Goal: Communication & Community: Answer question/provide support

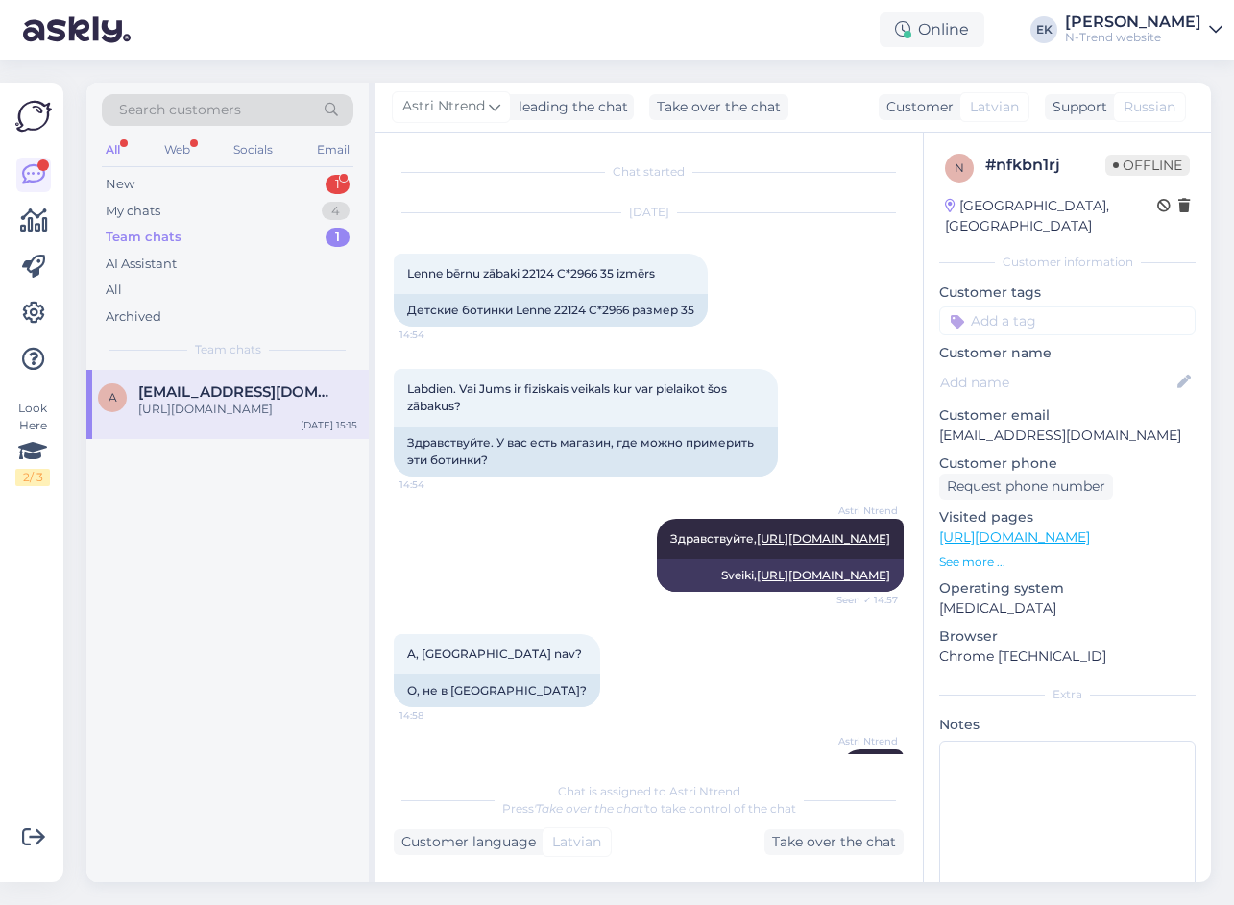
scroll to position [1270, 0]
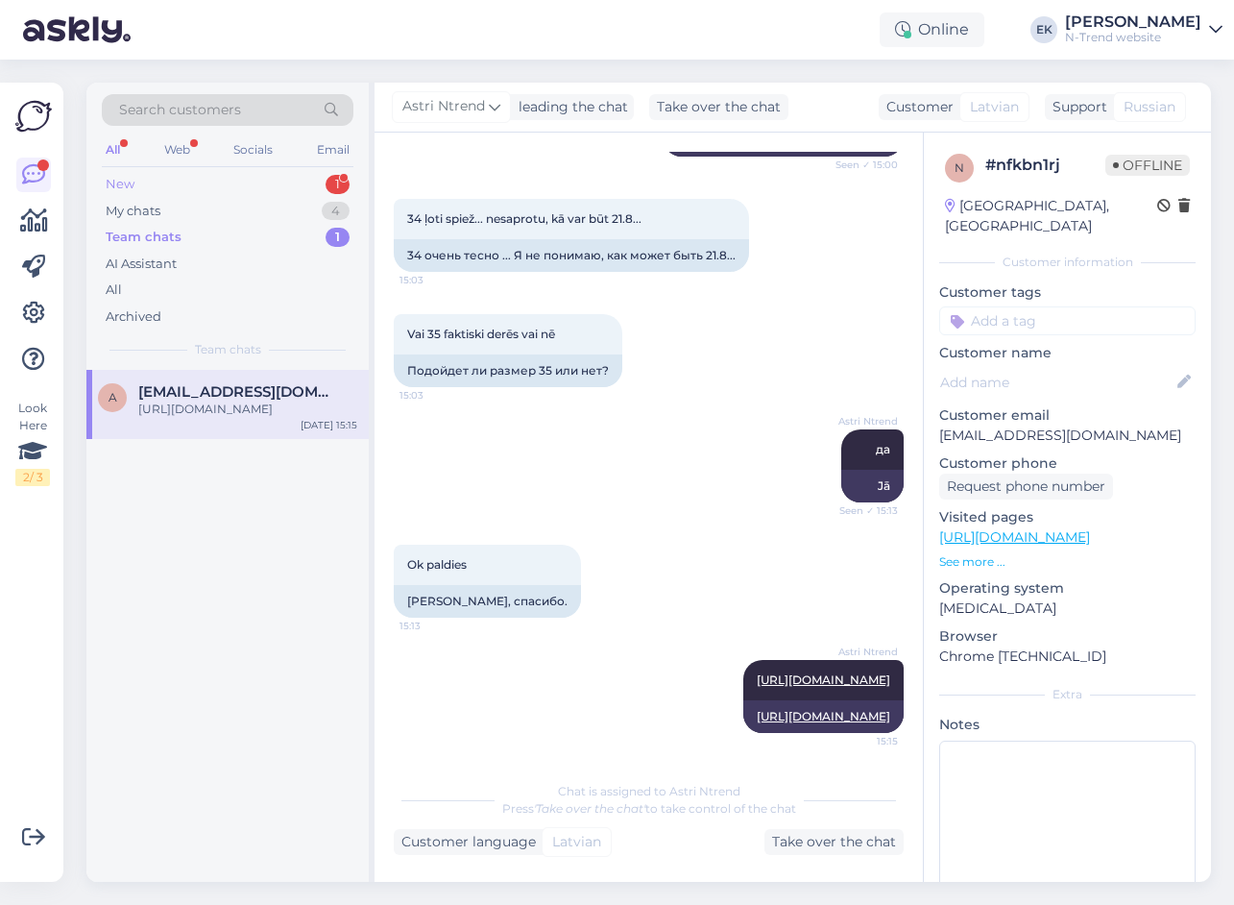
click at [165, 176] on div "New 1" at bounding box center [228, 184] width 252 height 27
click at [251, 398] on span "[EMAIL_ADDRESS][DOMAIN_NAME]" at bounding box center [238, 391] width 200 height 17
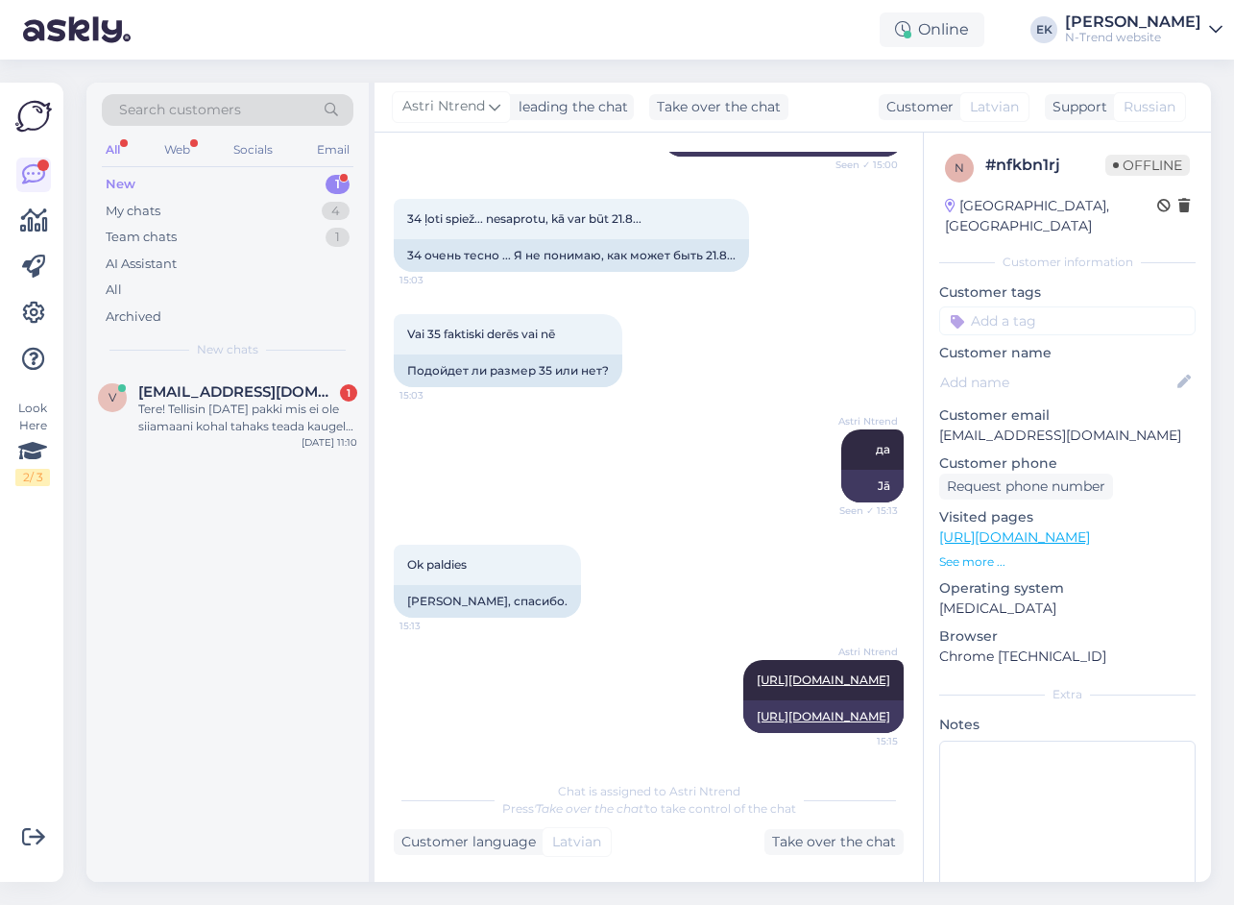
scroll to position [0, 0]
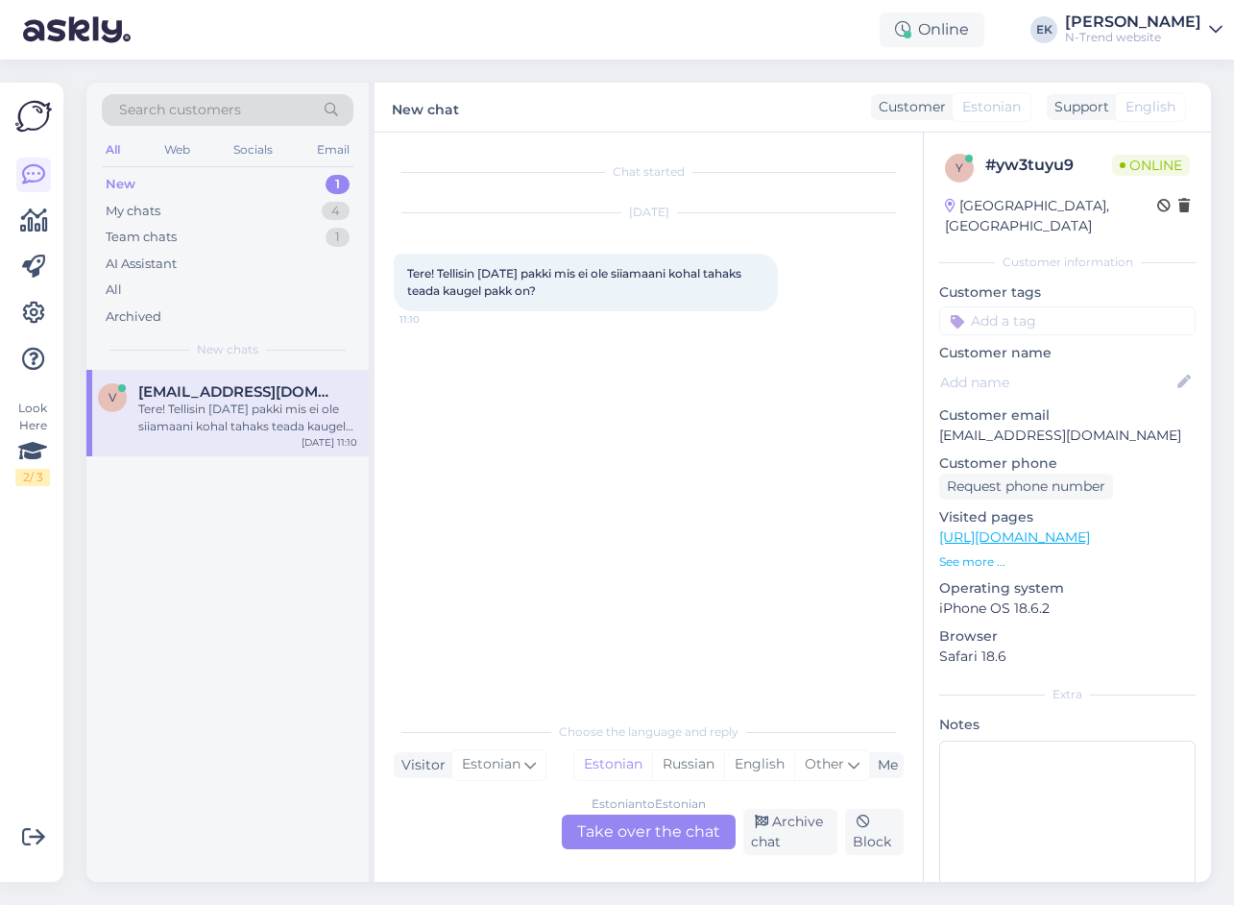
click at [657, 829] on div "Estonian to Estonian Take over the chat" at bounding box center [649, 831] width 174 height 35
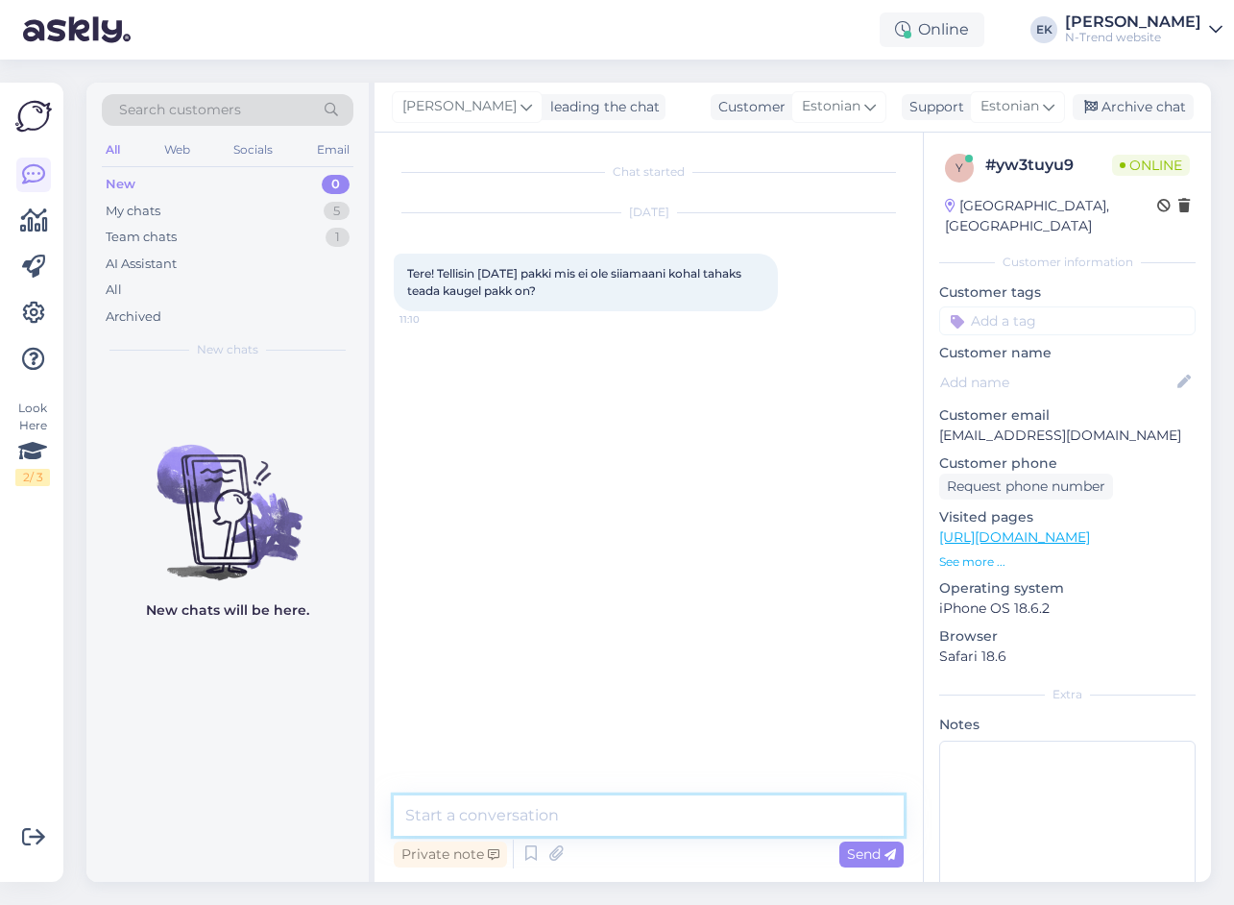
click at [603, 822] on textarea at bounding box center [649, 815] width 510 height 40
type textarea "Tere. Mis on tellimuse number?"
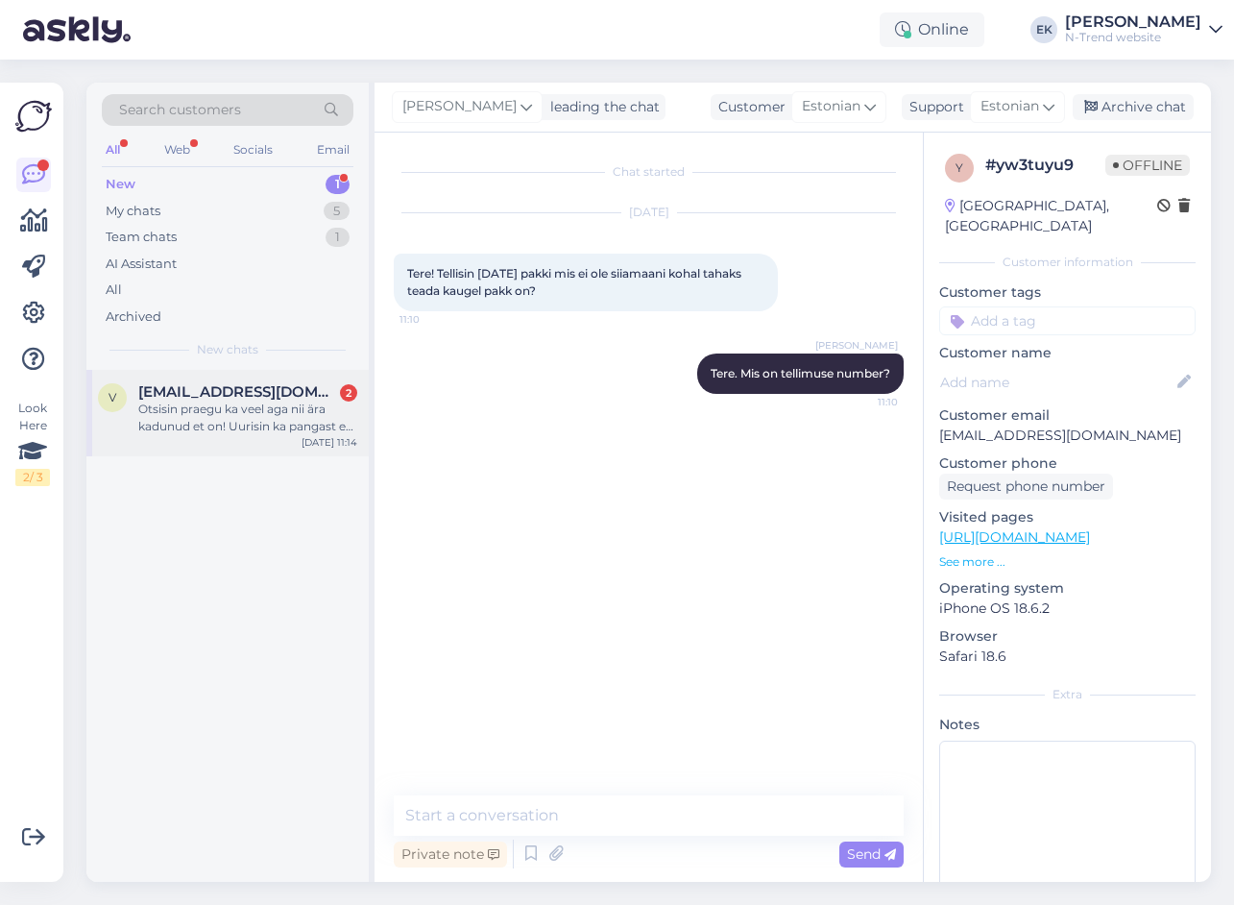
click at [239, 404] on div "Otsisin praegu ka veel aga nii ära kadunud et on! Uurisin ka pangast et makse o…" at bounding box center [247, 417] width 219 height 35
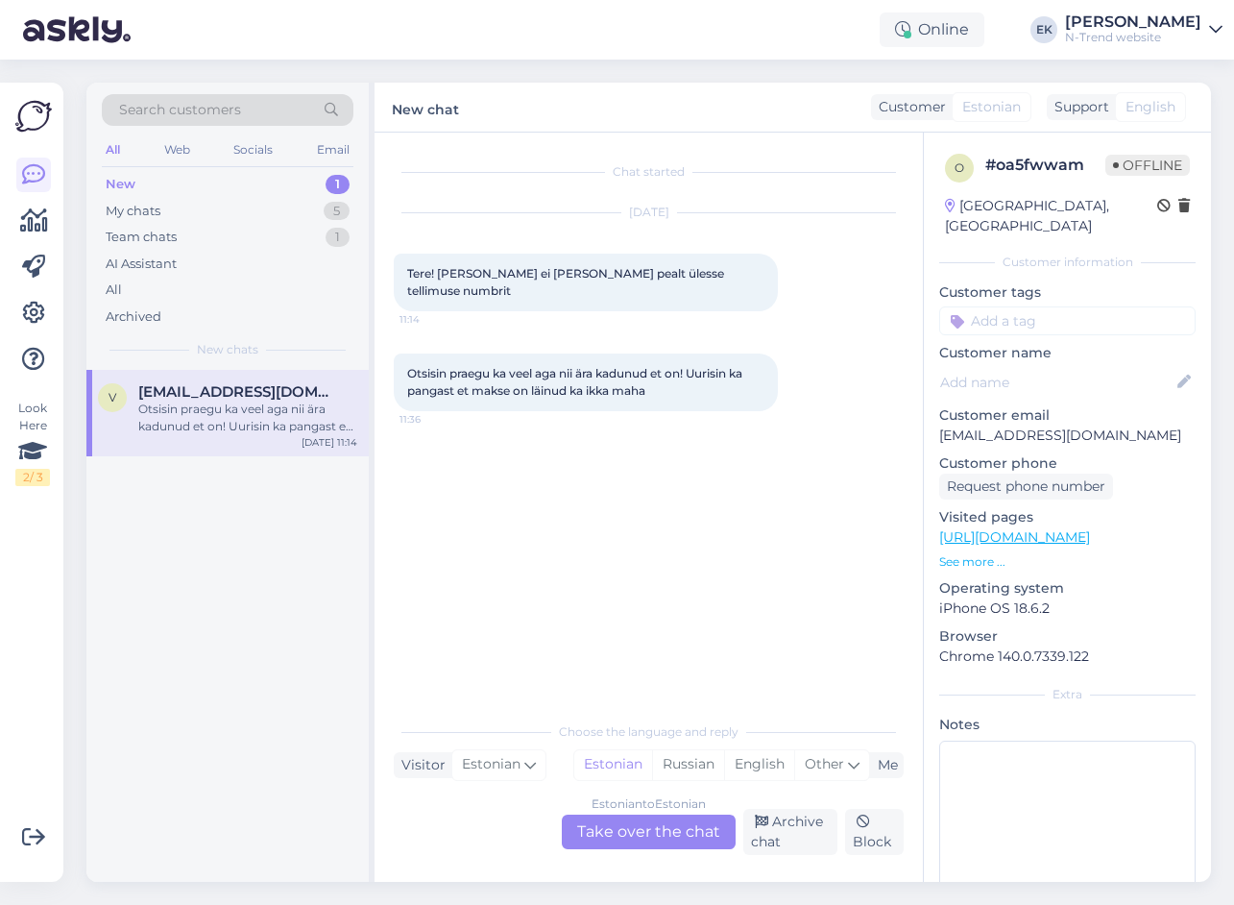
click at [633, 836] on div "Estonian to Estonian Take over the chat" at bounding box center [649, 831] width 174 height 35
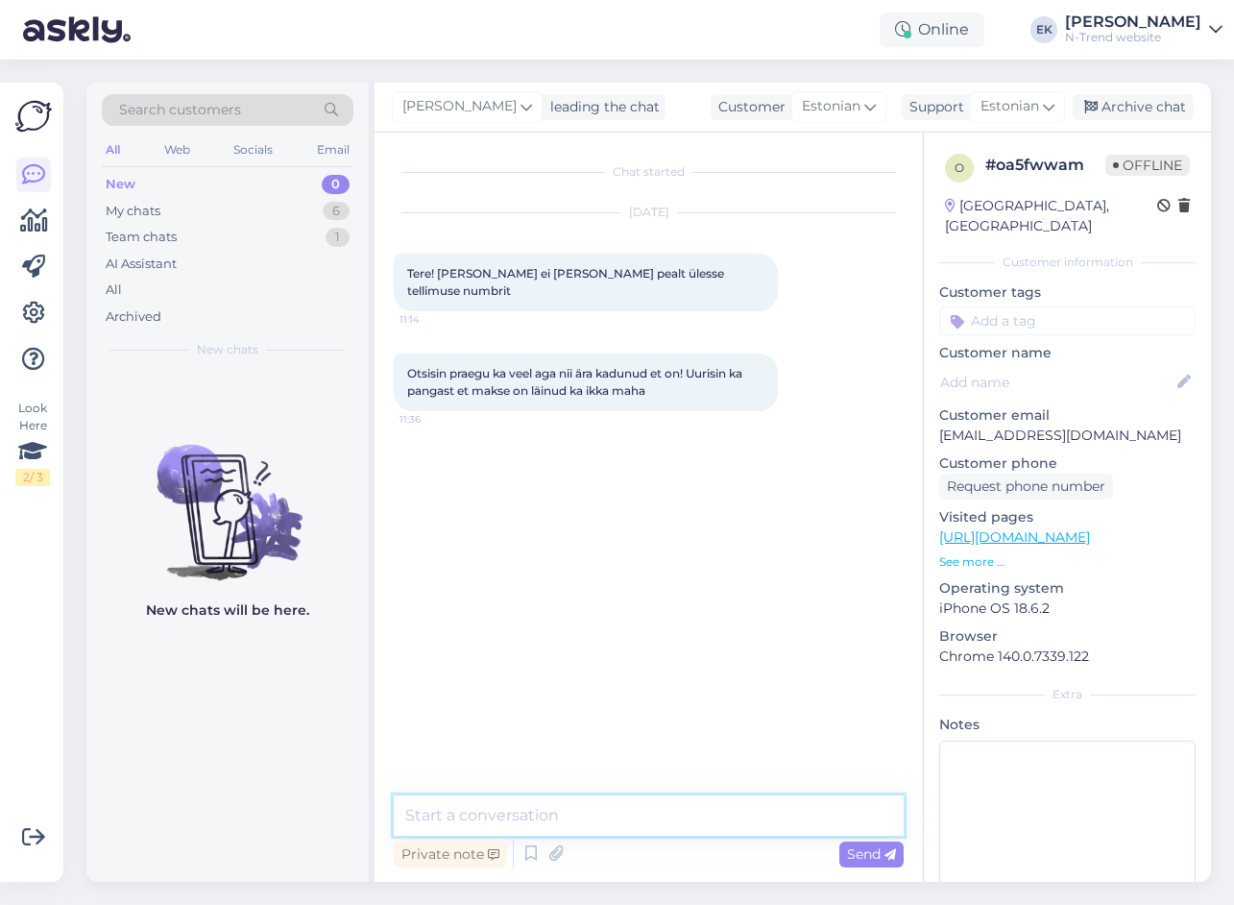
click at [621, 824] on textarea at bounding box center [649, 815] width 510 height 40
type textarea "Kas te tellisite külalise või kliendina?"
click at [524, 811] on textarea at bounding box center [649, 815] width 510 height 40
paste textarea "Tellimus EE112929 [PERSON_NAME]"
type textarea "Tellimus EE112929 [PERSON_NAME]"
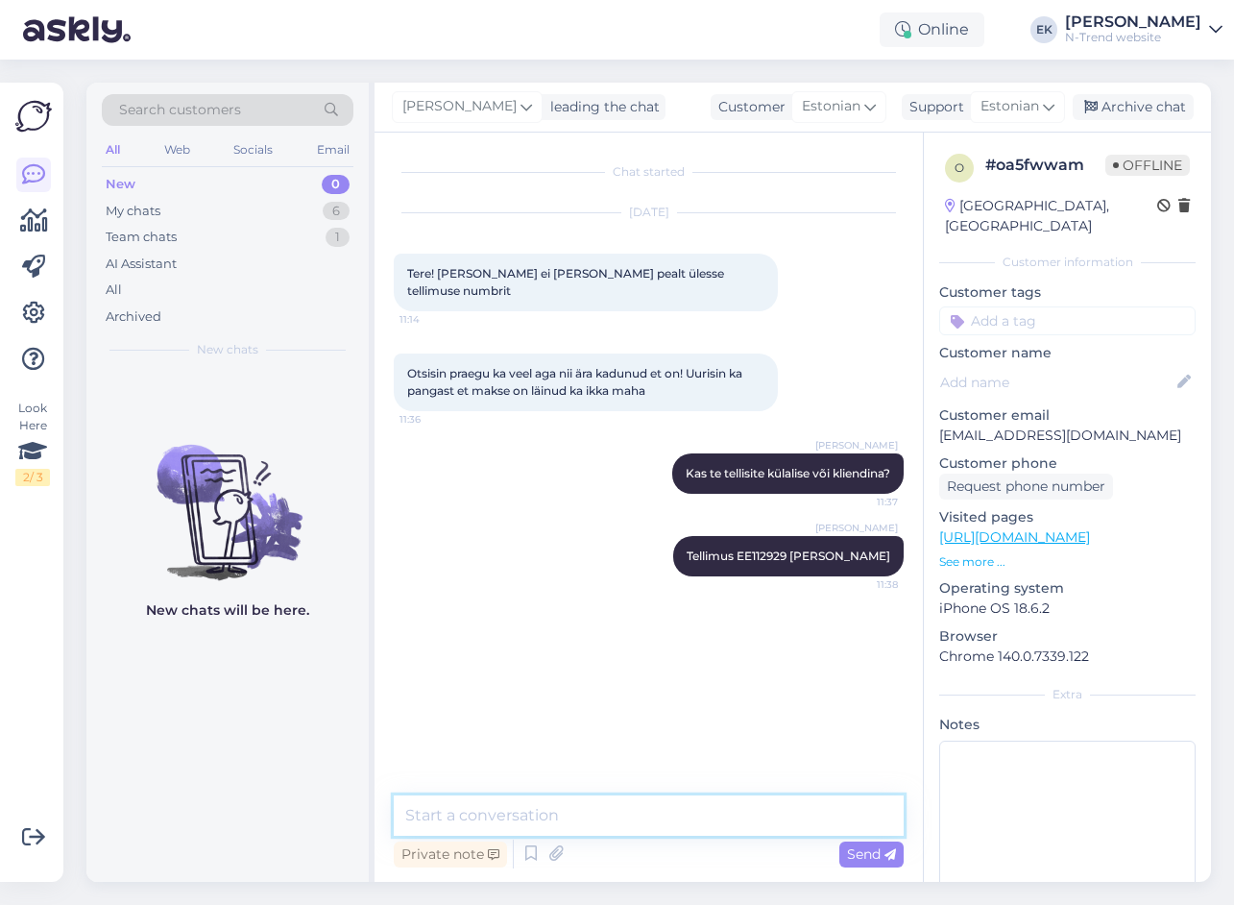
click at [487, 811] on textarea at bounding box center [649, 815] width 510 height 40
type textarea "[PERSON_NAME] papud?"
drag, startPoint x: 517, startPoint y: 813, endPoint x: 528, endPoint y: 814, distance: 11.6
click at [517, 813] on textarea at bounding box center [649, 815] width 510 height 40
type textarea "K"
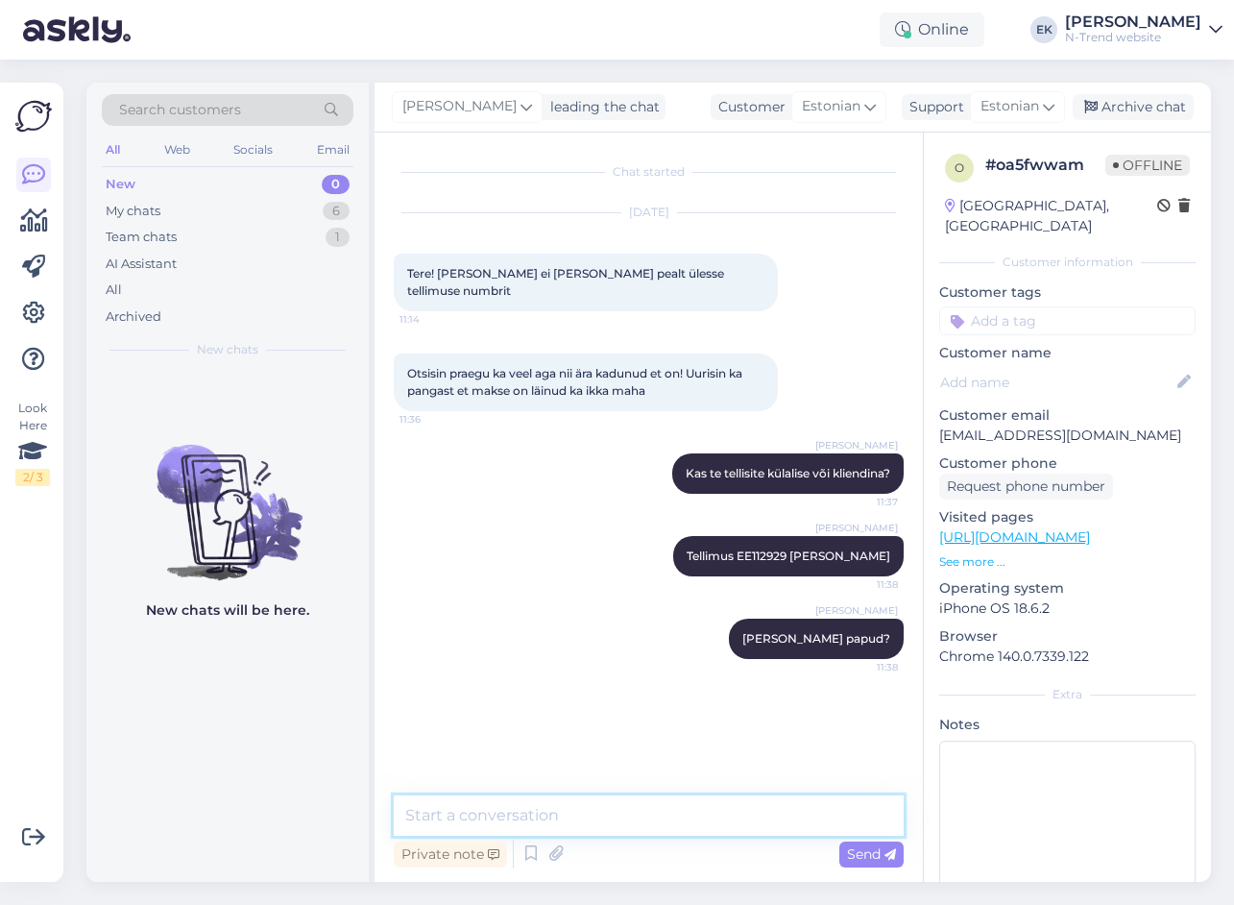
click at [609, 823] on textarea at bounding box center [649, 815] width 510 height 40
type textarea "Oih, sokid, mitte papud. 3 komplekti"
click at [471, 809] on textarea at bounding box center [649, 815] width 510 height 40
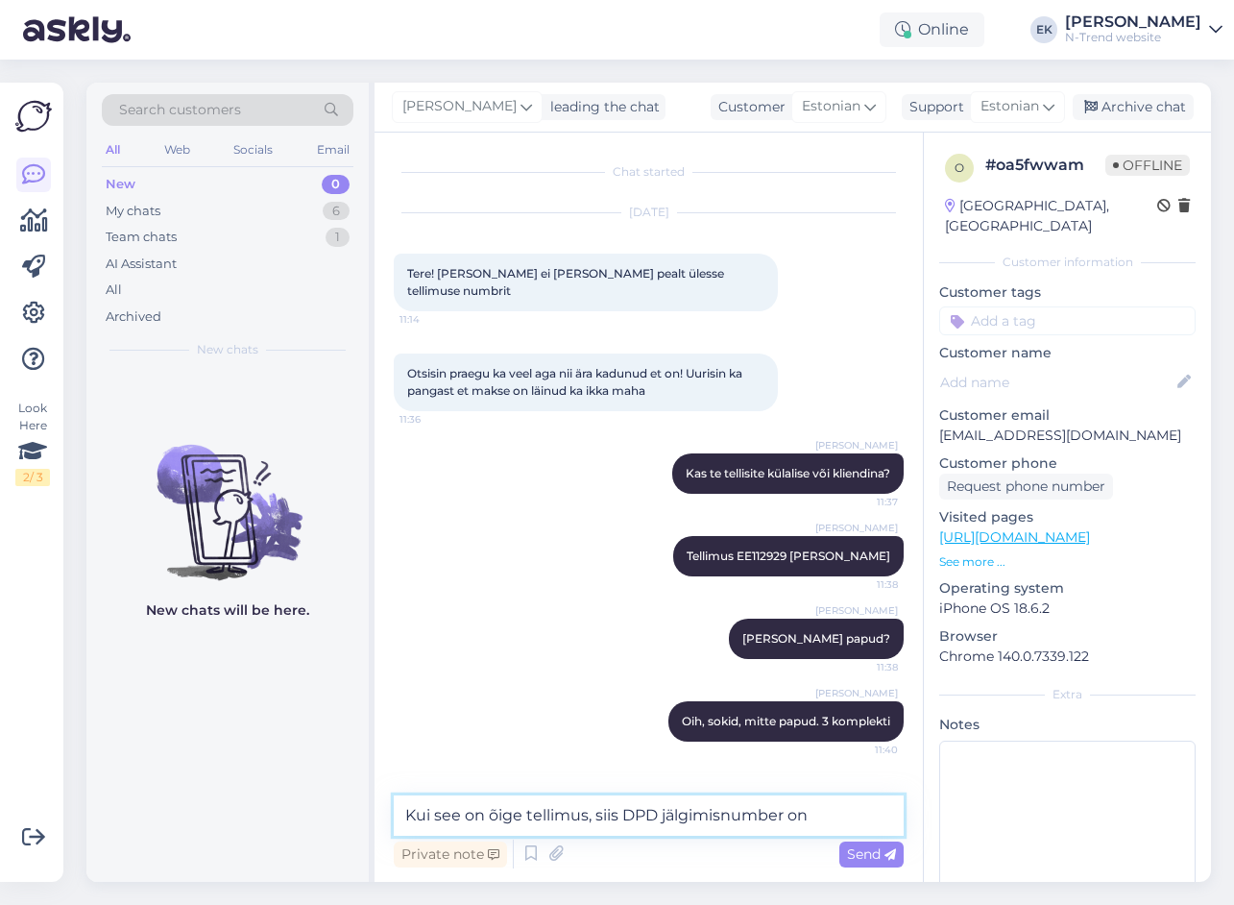
paste textarea "05607139900102"
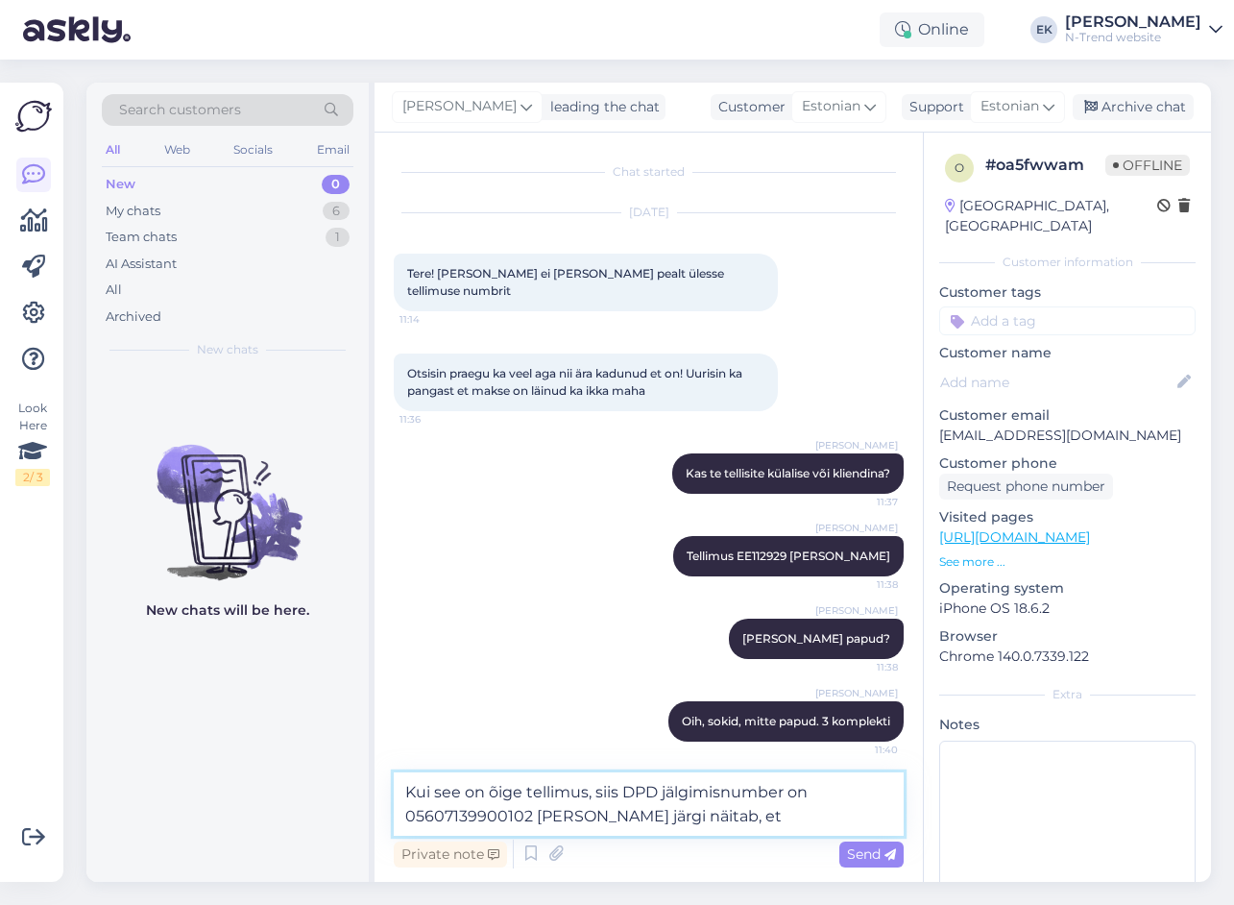
click at [762, 813] on textarea "Kui see on õige tellimus, siis DPD jälgimisnumber on 05607139900102 [PERSON_NAM…" at bounding box center [649, 803] width 510 height 63
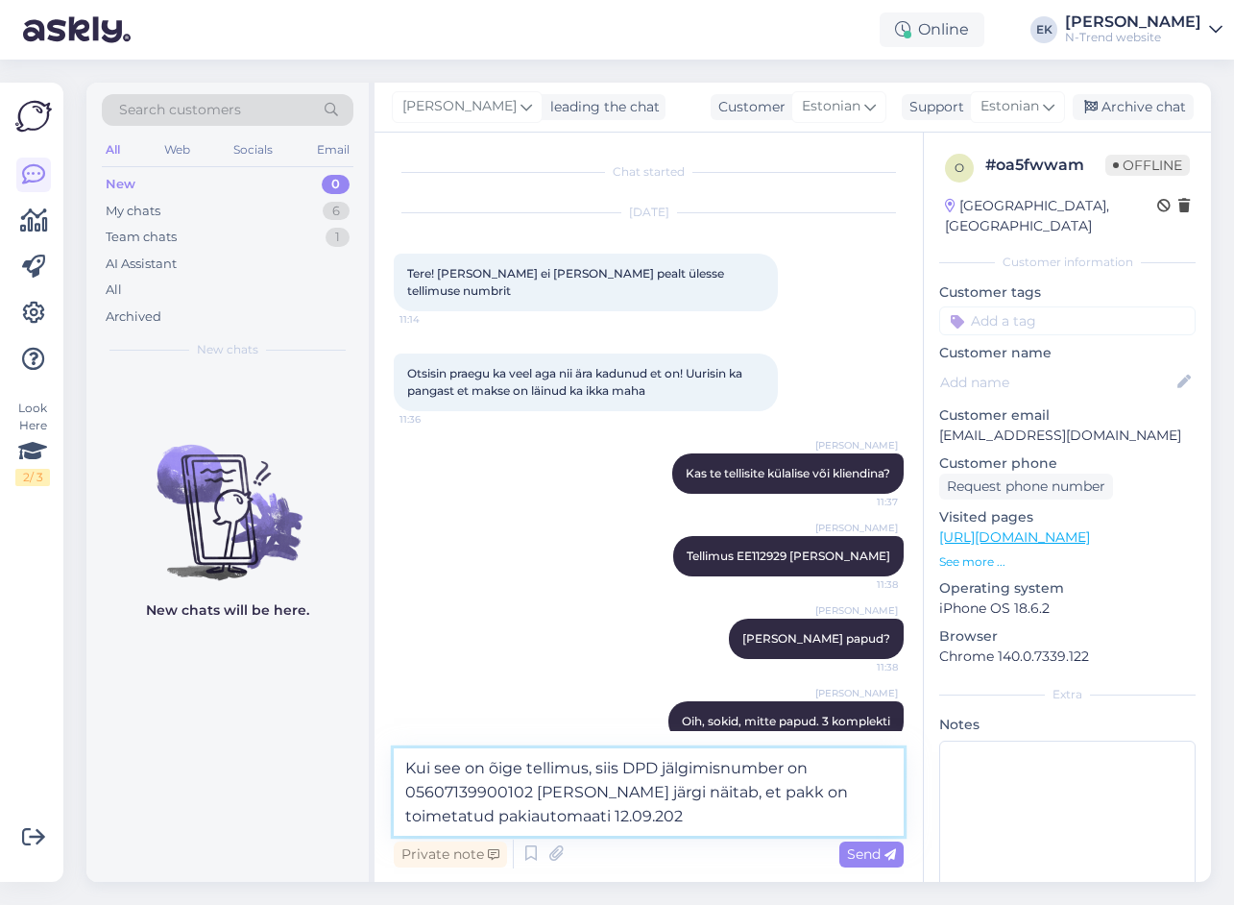
type textarea "Kui see on õige tellimus, siis DPD jälgimisnumber on 05607139900102 [PERSON_NAM…"
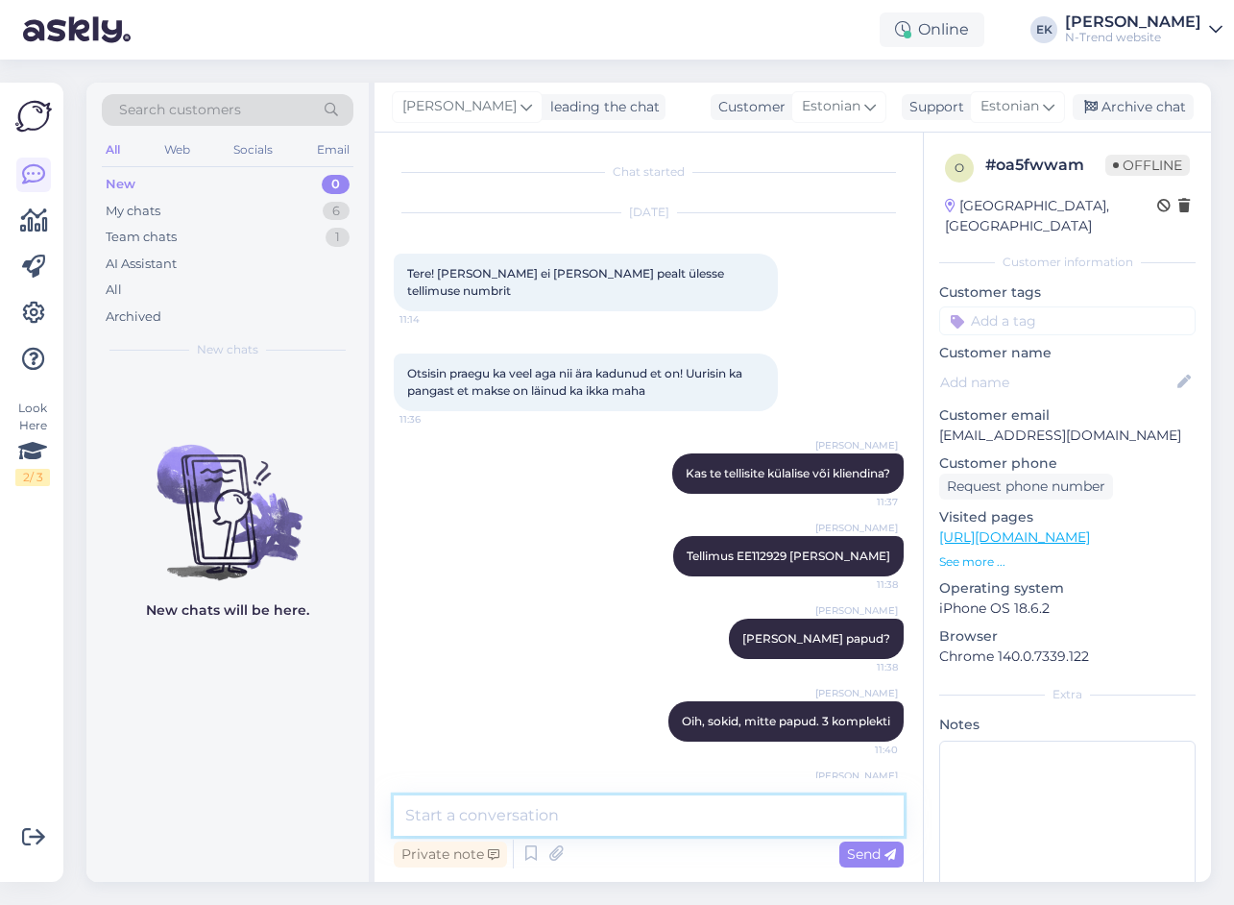
scroll to position [85, 0]
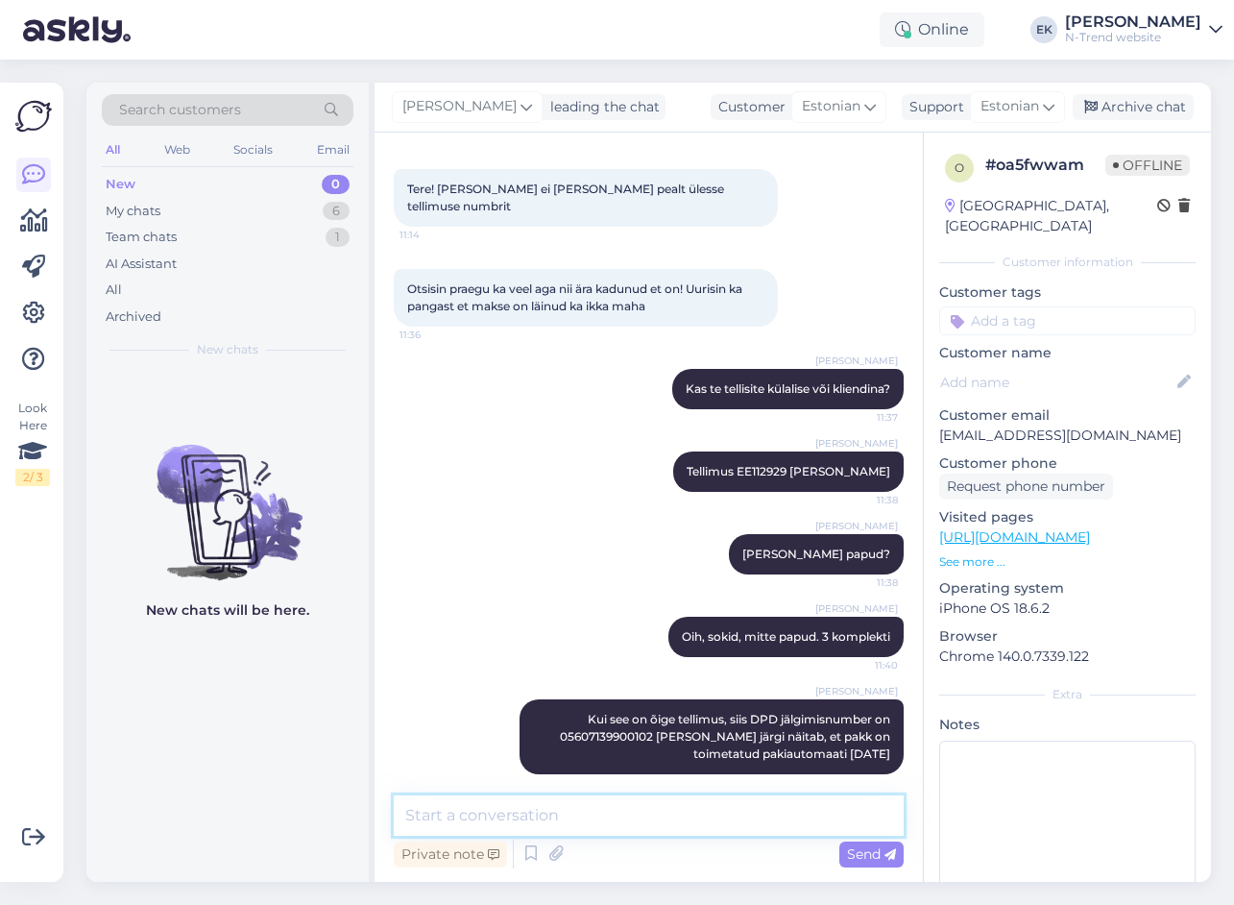
click at [487, 818] on textarea at bounding box center [649, 815] width 510 height 40
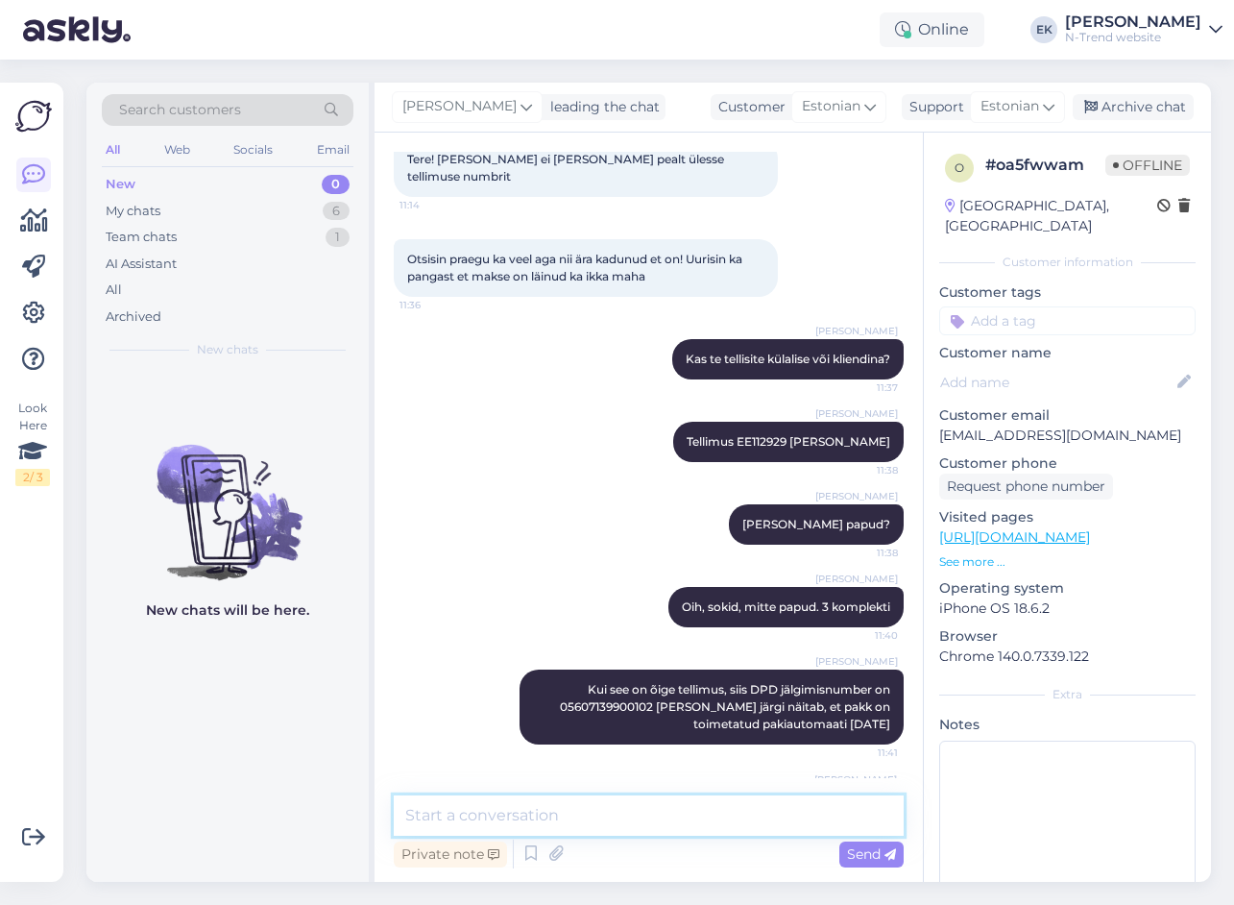
scroll to position [205, 0]
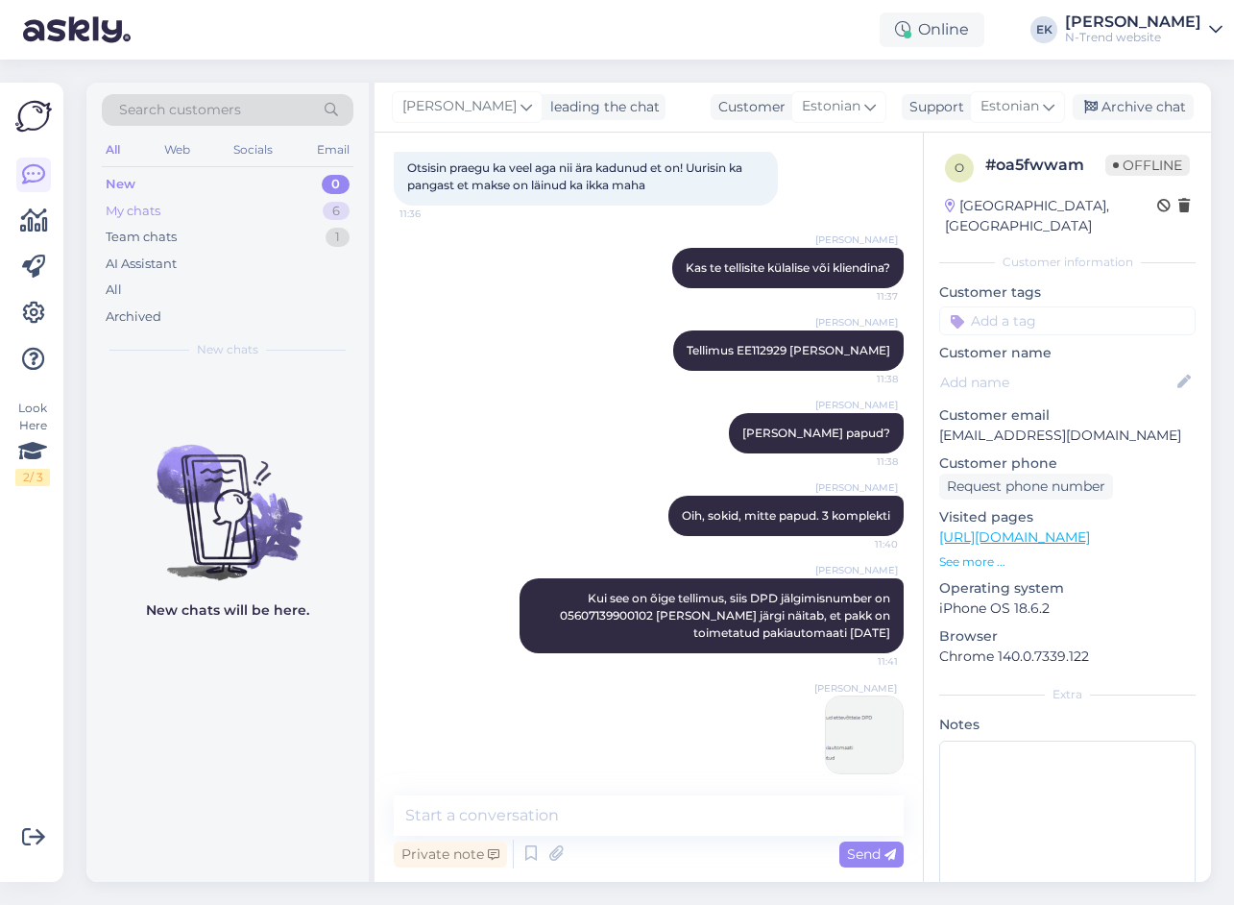
click at [133, 209] on div "My chats" at bounding box center [133, 211] width 55 height 19
